Goal: Check status: Check status

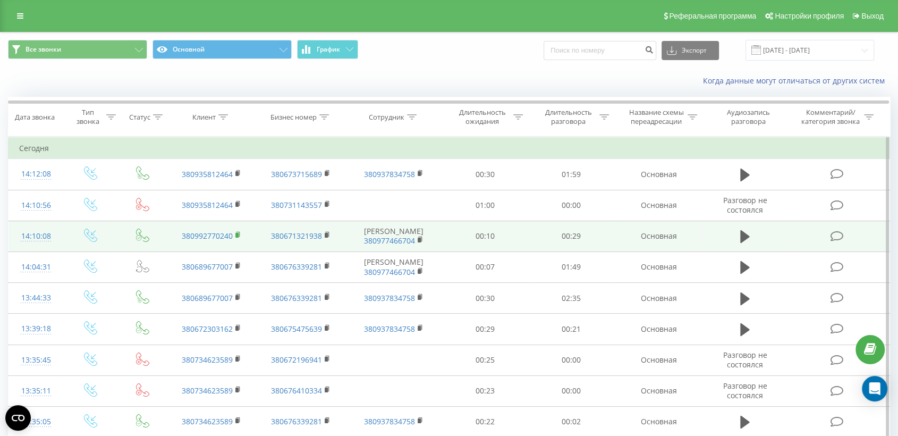
click at [239, 234] on icon at bounding box center [238, 234] width 6 height 7
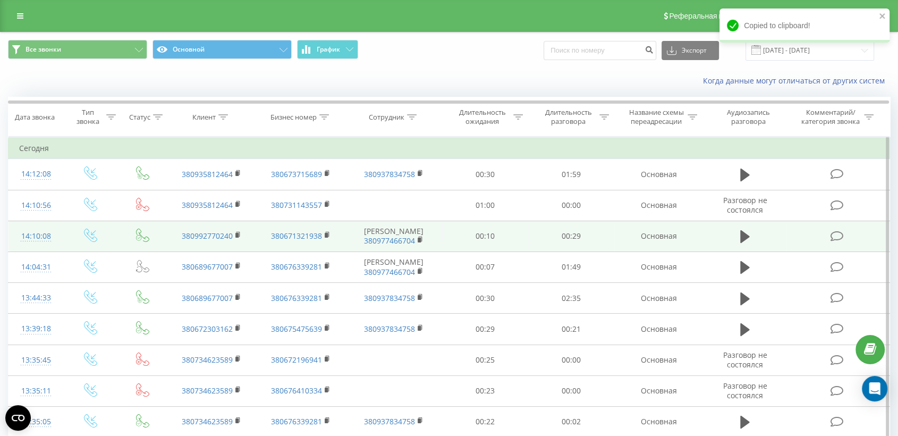
click at [787, 236] on td at bounding box center [837, 235] width 103 height 31
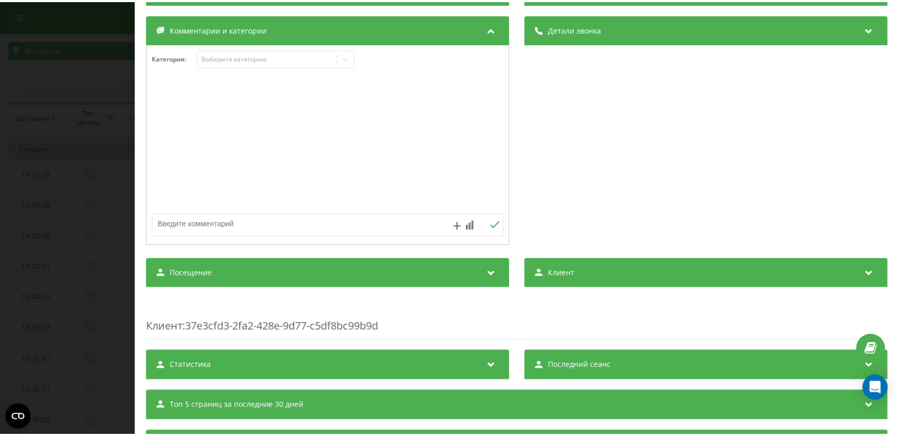
scroll to position [157, 0]
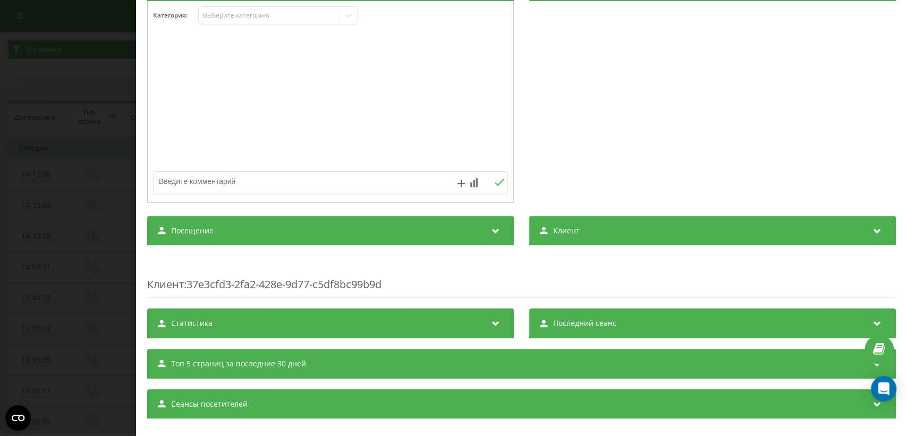
click at [411, 226] on div "Посещение" at bounding box center [330, 231] width 367 height 30
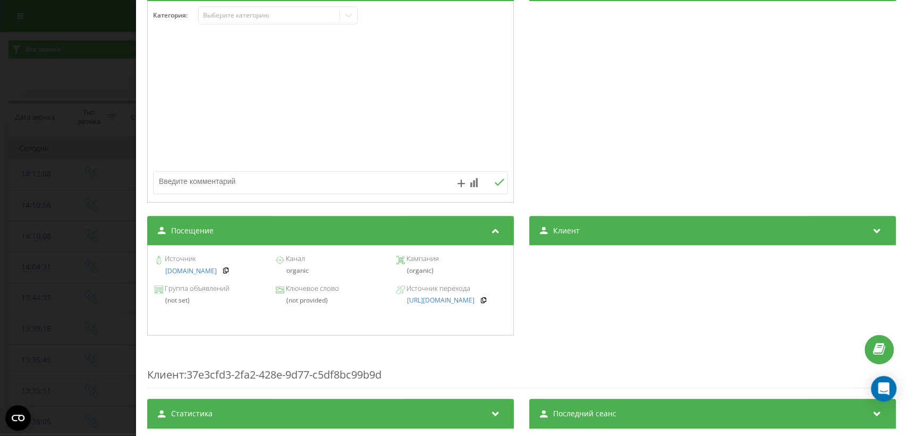
click at [92, 184] on div "Звонок : ua5_-1755688208.1557141 1 x - 00:30 00:00 00:00 Транскрипция Для анали…" at bounding box center [453, 218] width 907 height 436
